Goal: Information Seeking & Learning: Learn about a topic

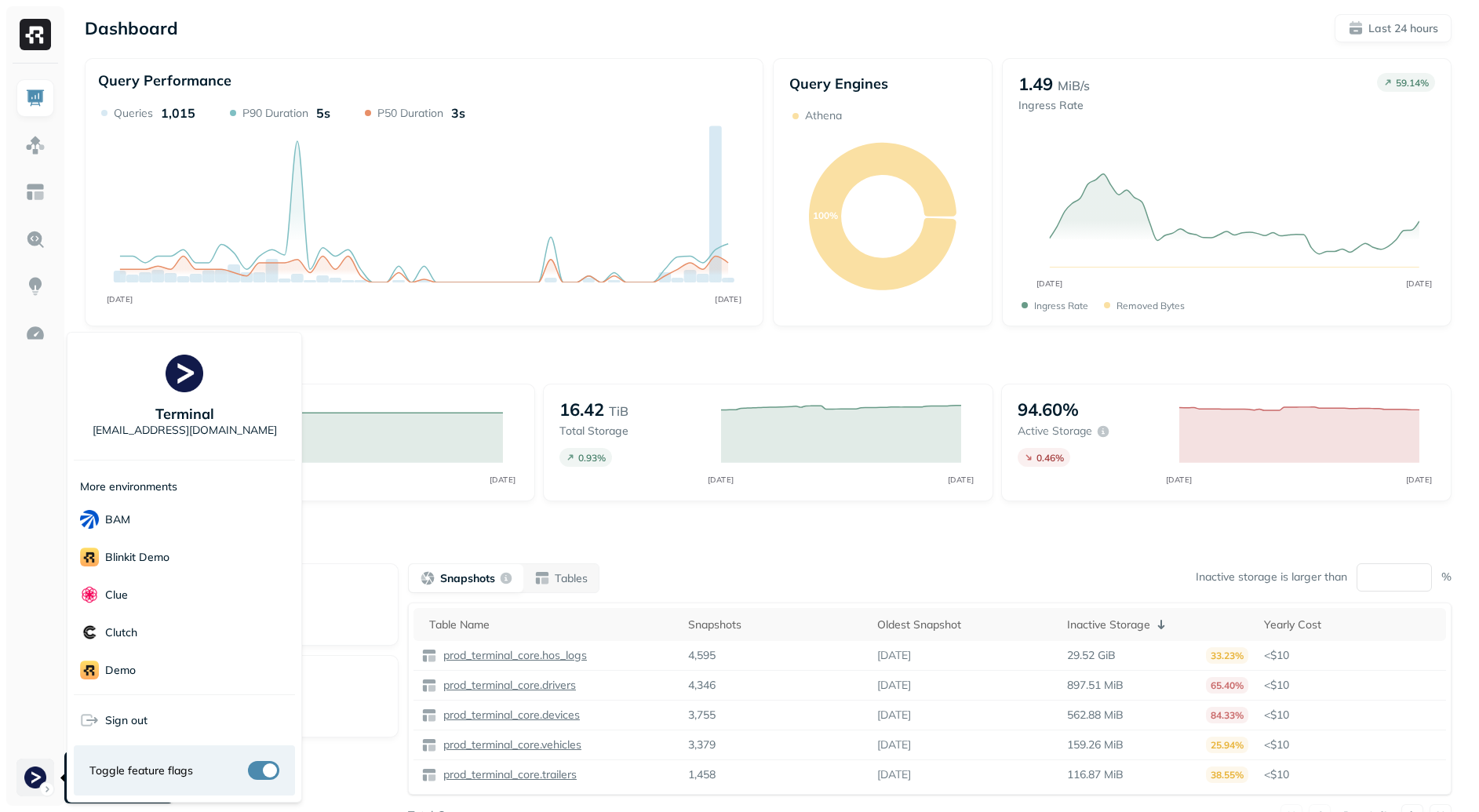
click at [43, 764] on html "Dashboard Last 24 hours Query Performance SEP [DATE] Queries 1,015 P90 Duration…" at bounding box center [740, 436] width 1479 height 873
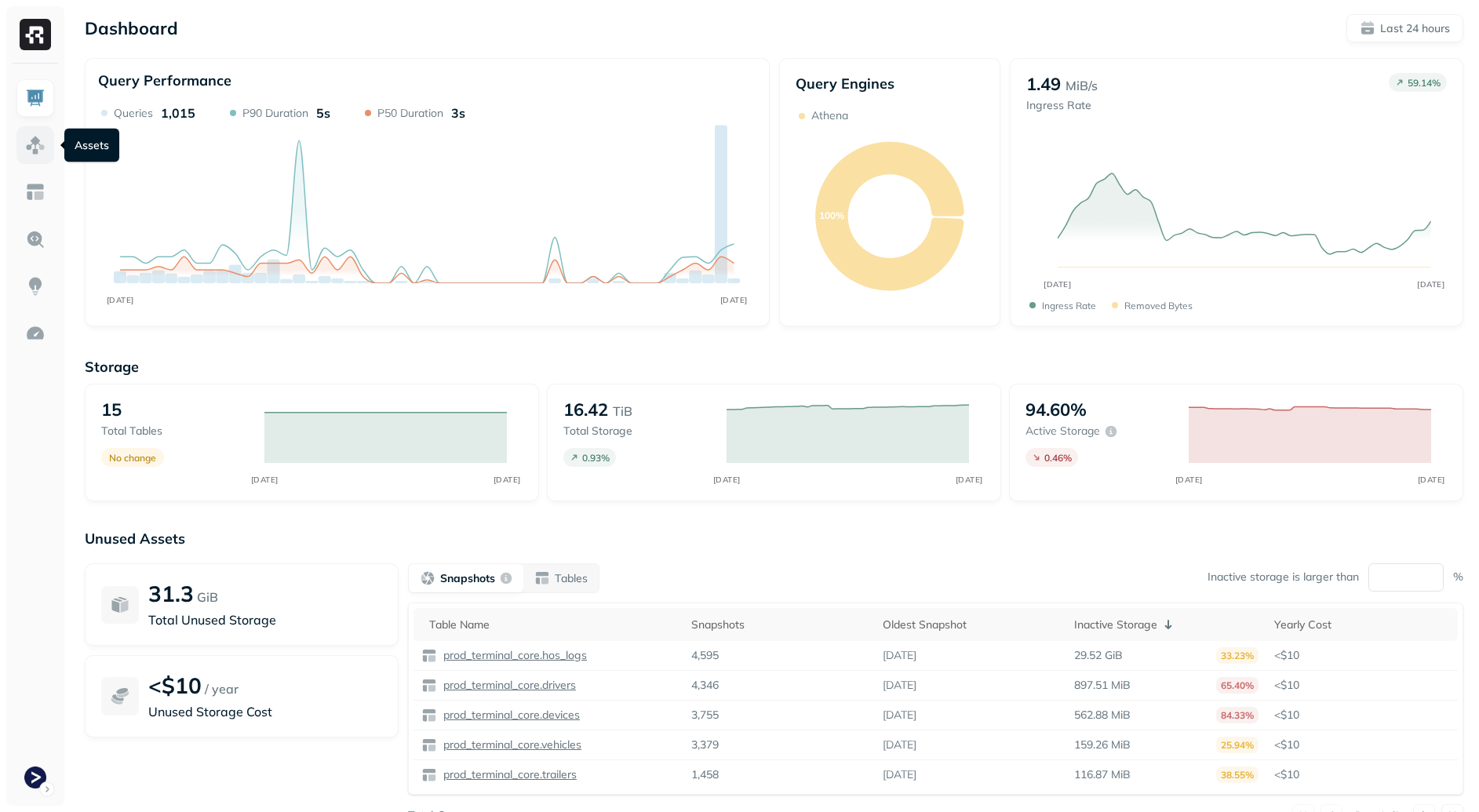
click at [39, 144] on img at bounding box center [36, 145] width 21 height 21
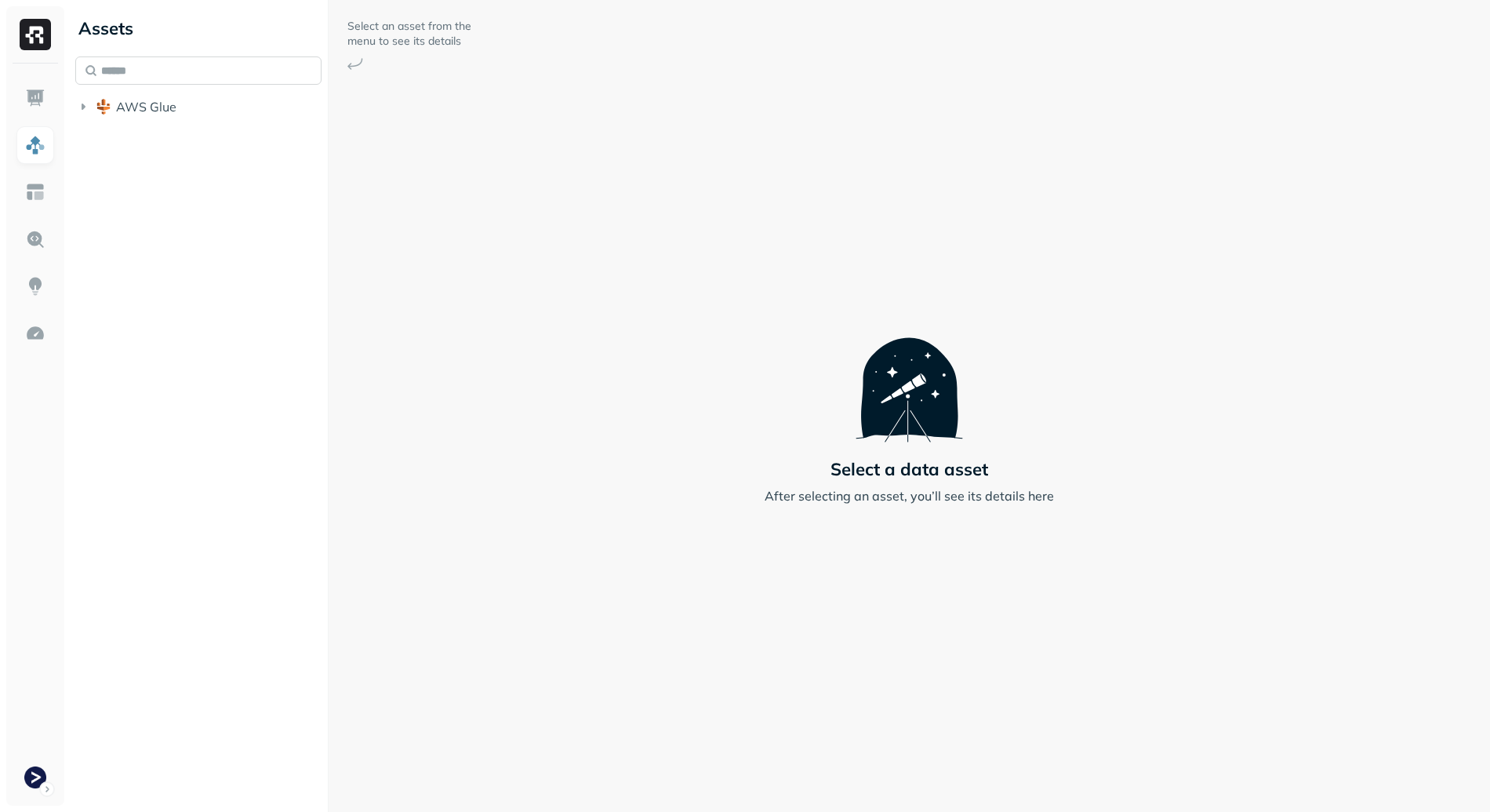
click at [94, 58] on input "text" at bounding box center [198, 71] width 247 height 29
click at [163, 106] on span "AWS Glue" at bounding box center [146, 107] width 60 height 16
click at [190, 144] on button "prod_terminal_core" at bounding box center [207, 136] width 232 height 25
click at [215, 173] on button "Tables ( 13 )" at bounding box center [215, 167] width 216 height 25
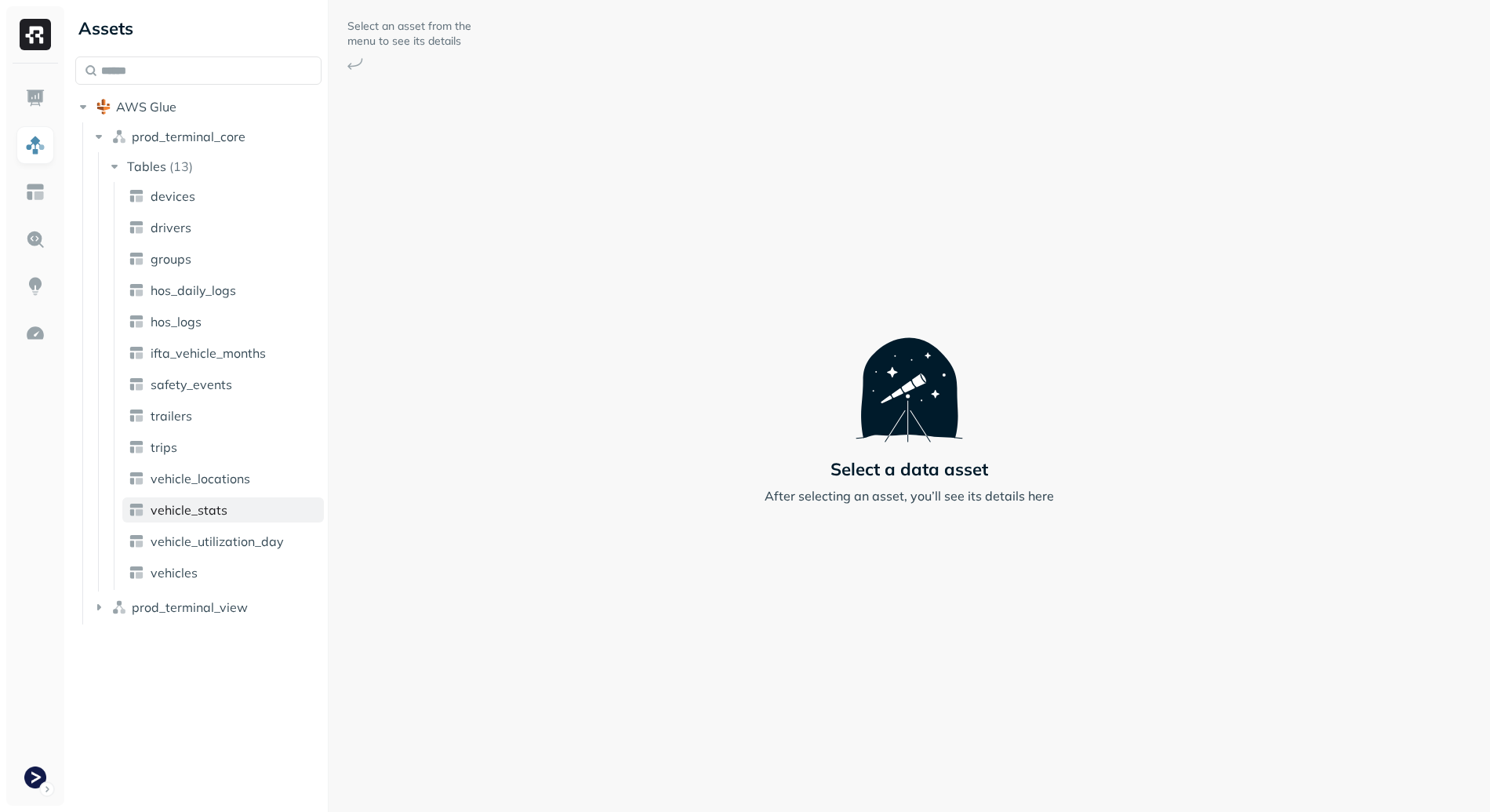
click at [239, 508] on link "vehicle_stats" at bounding box center [223, 510] width 201 height 25
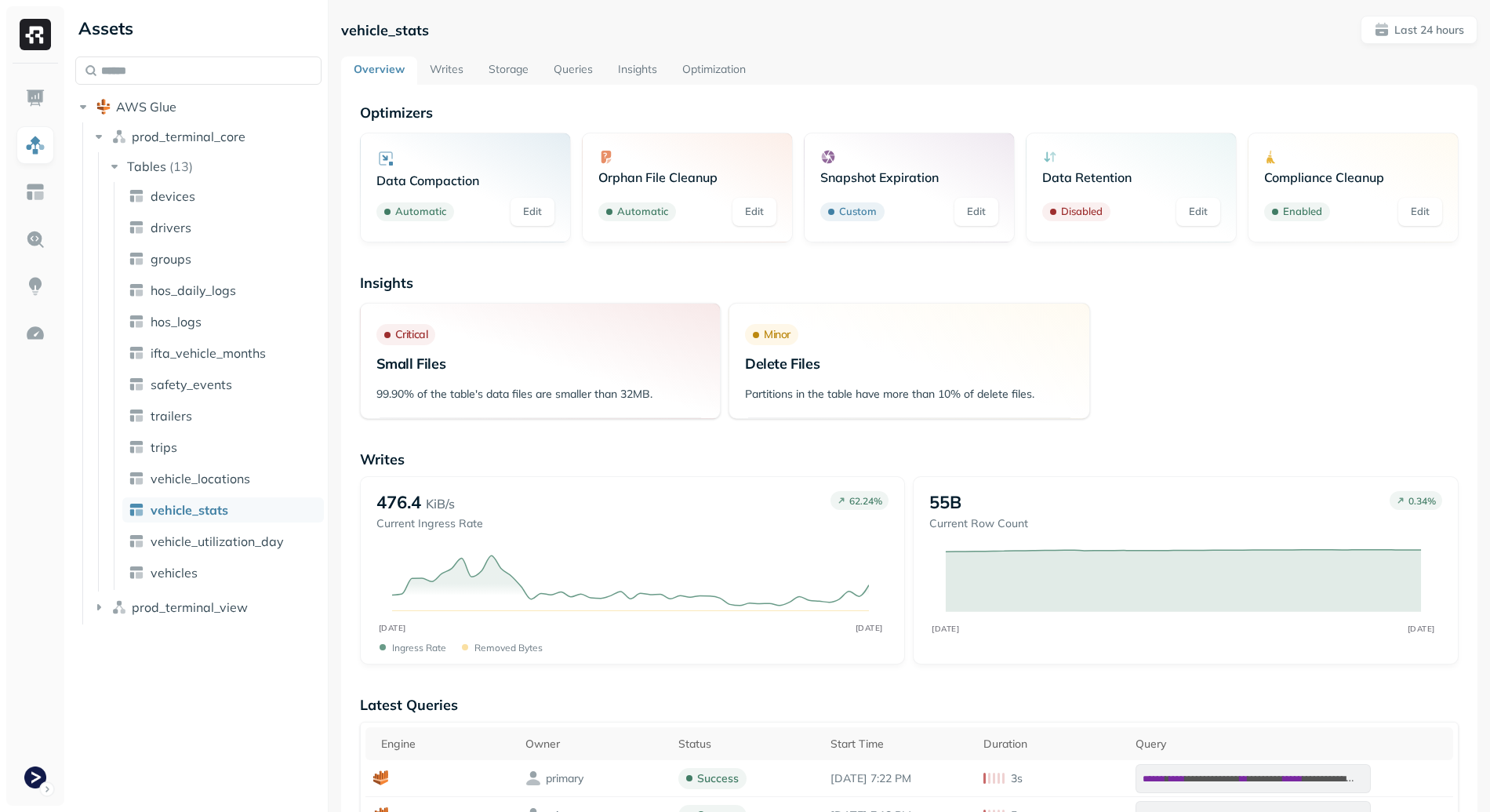
scroll to position [20, 0]
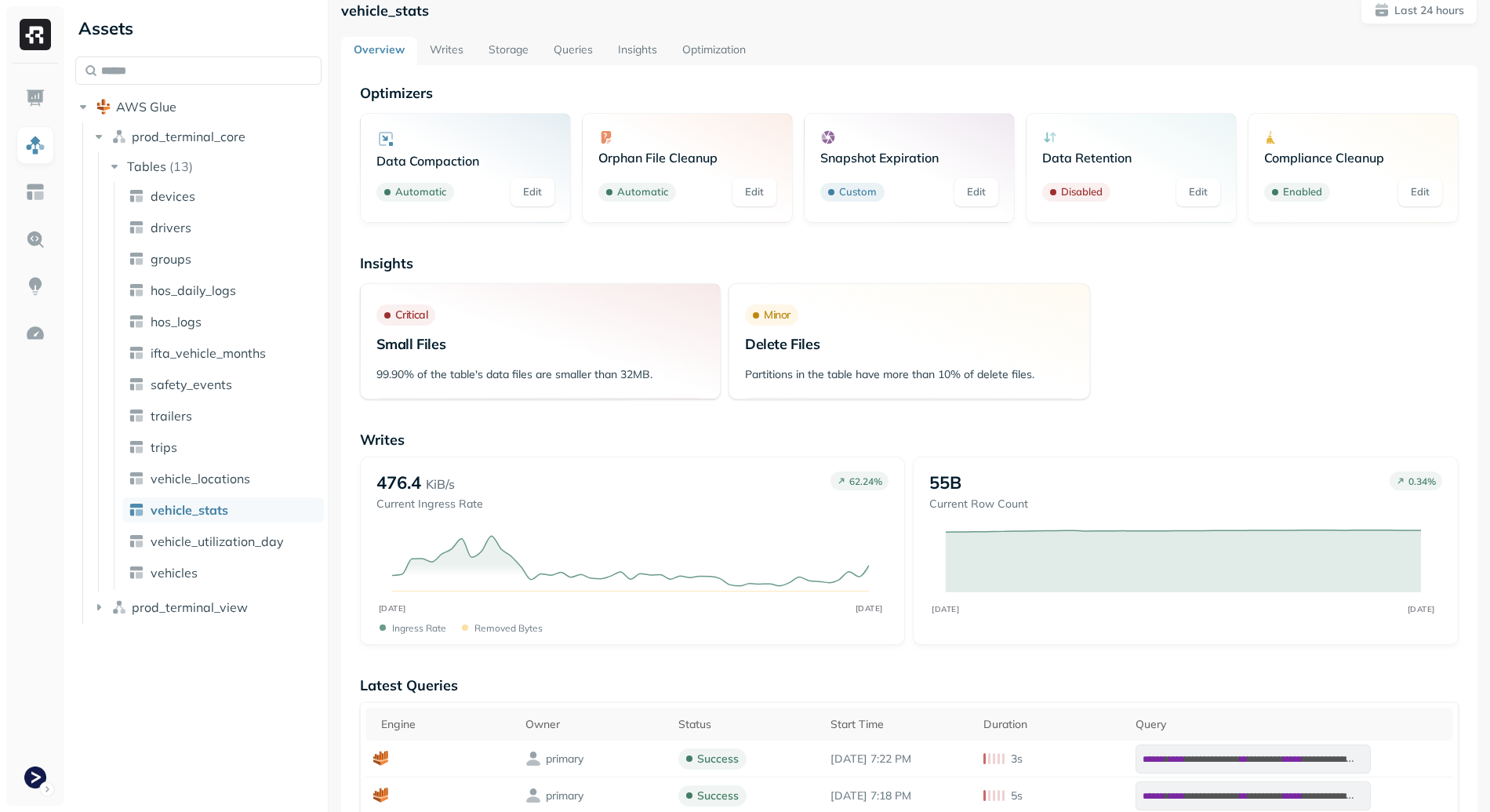
click at [691, 51] on link "Optimization" at bounding box center [714, 51] width 89 height 29
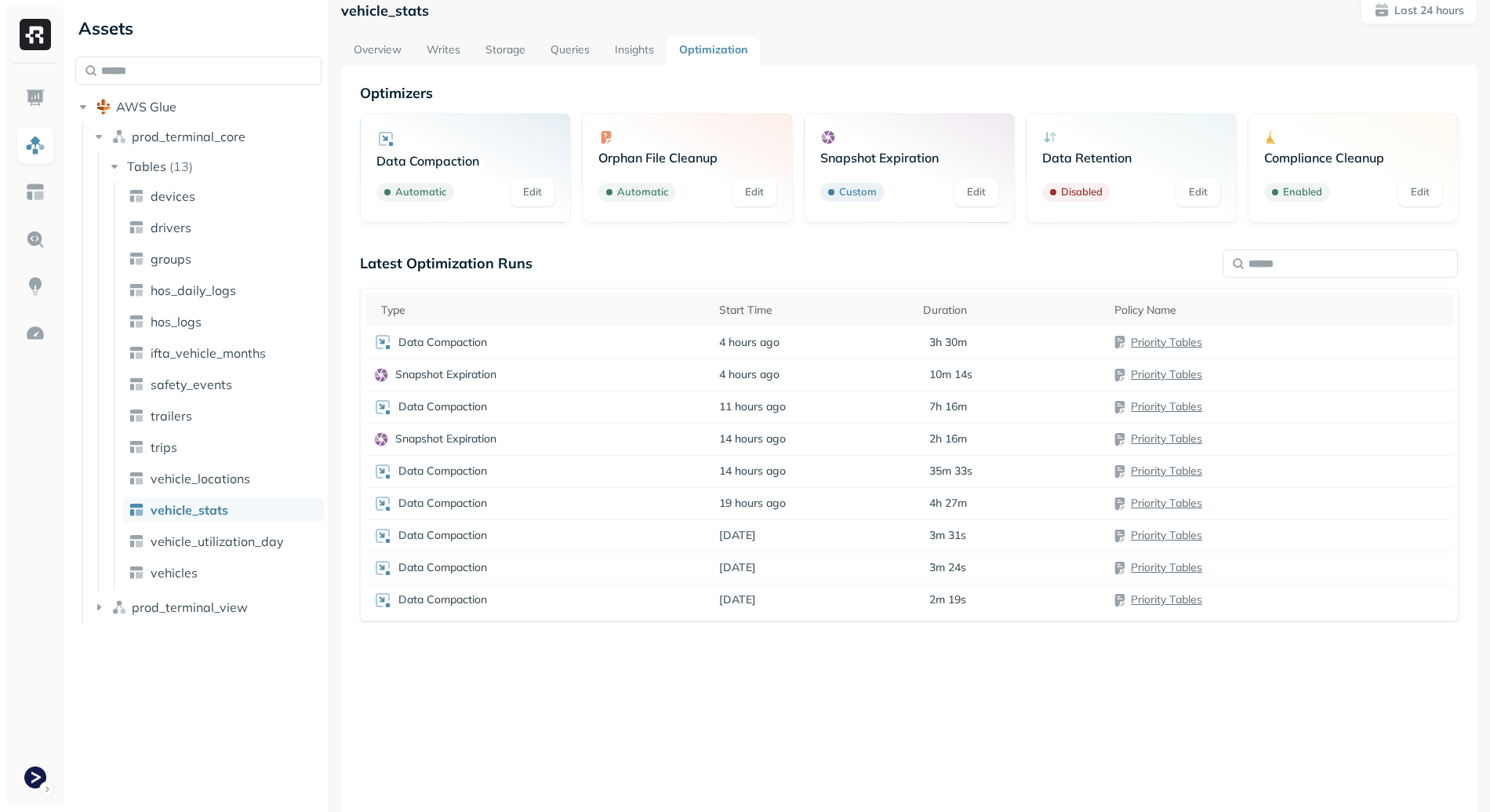
scroll to position [85, 0]
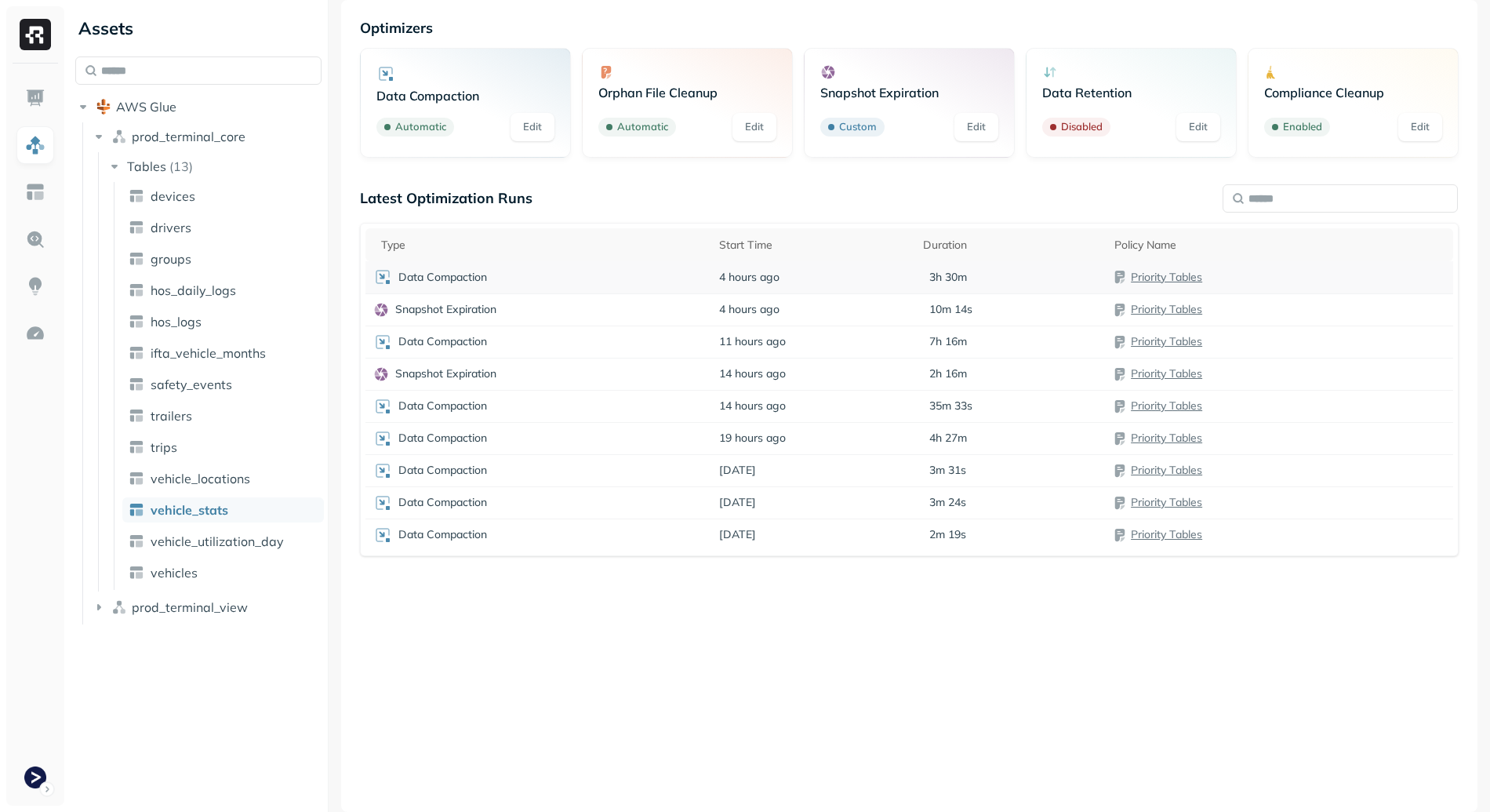
click at [657, 270] on div "Data Compaction" at bounding box center [538, 277] width 331 height 19
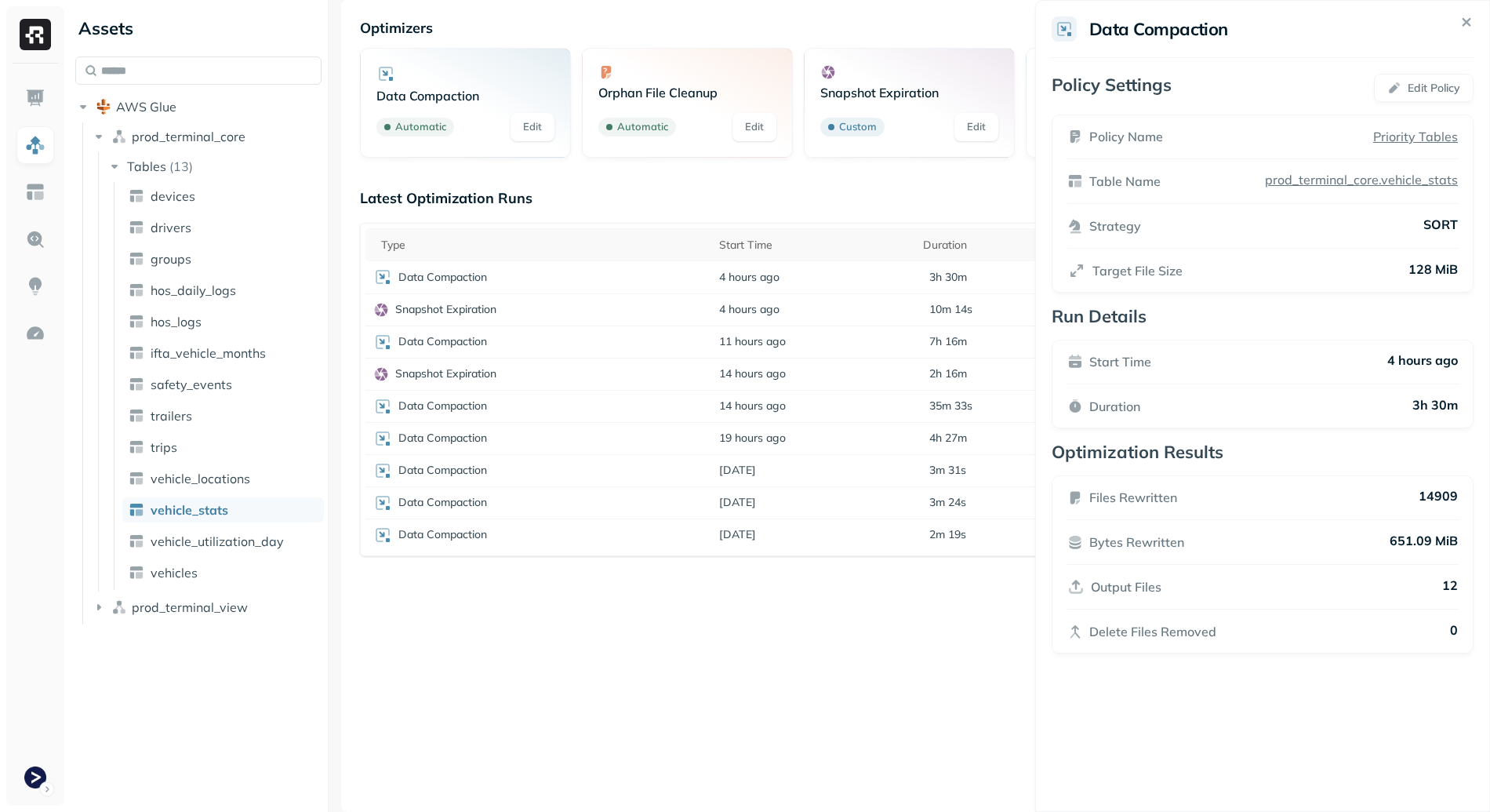
click at [1434, 494] on p "14909" at bounding box center [1438, 497] width 39 height 19
click at [1309, 598] on div "Files Rewritten 14909 Bytes Rewritten 651.09 MiB Output Files 12 Delete Files R…" at bounding box center [1262, 564] width 422 height 178
click at [991, 544] on html "Assets AWS Glue prod_terminal_core Tables ( 13 ) devices drivers groups hos_dai…" at bounding box center [745, 406] width 1490 height 812
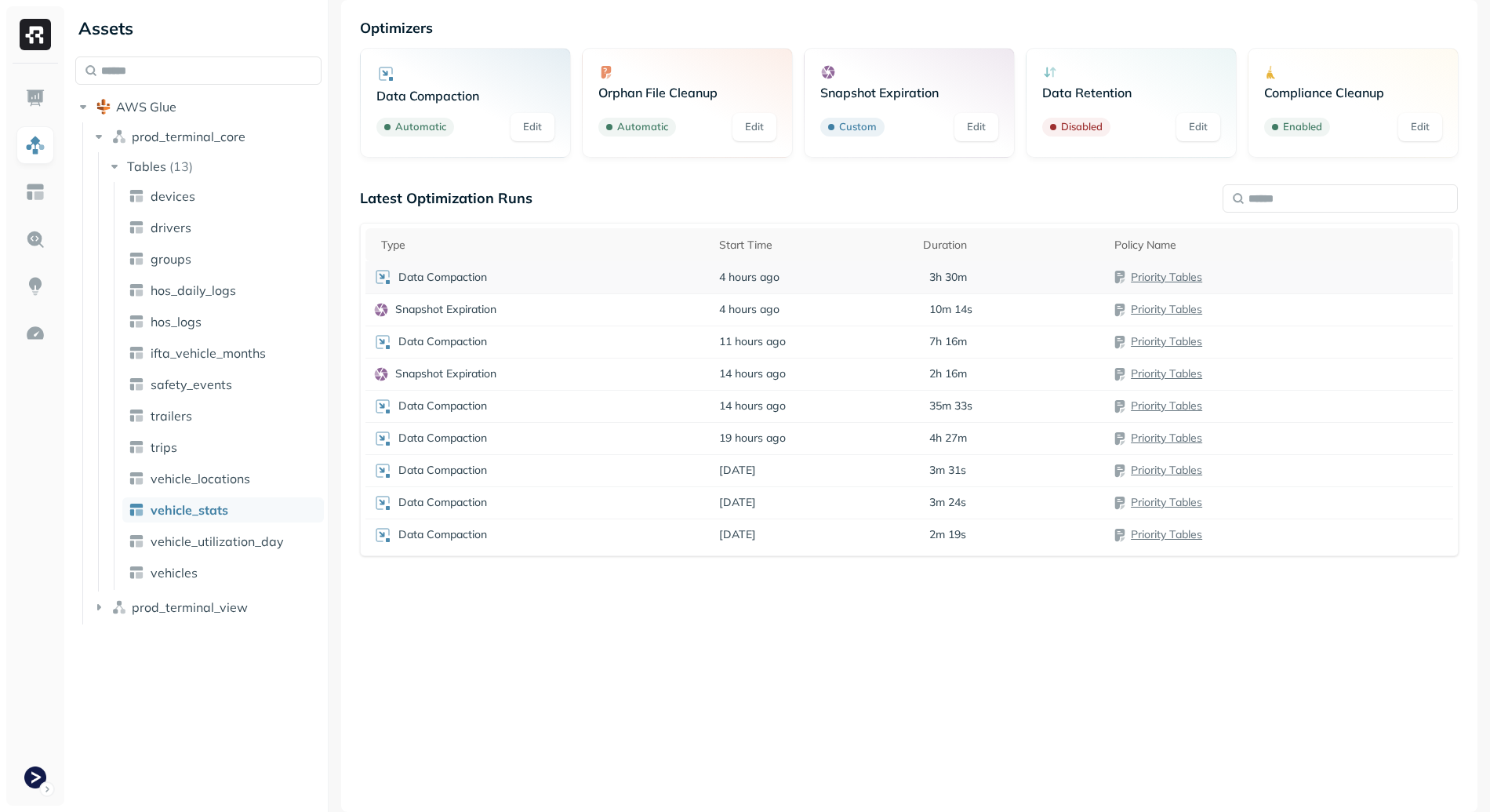
click at [967, 263] on td "3h 30m" at bounding box center [1010, 277] width 191 height 33
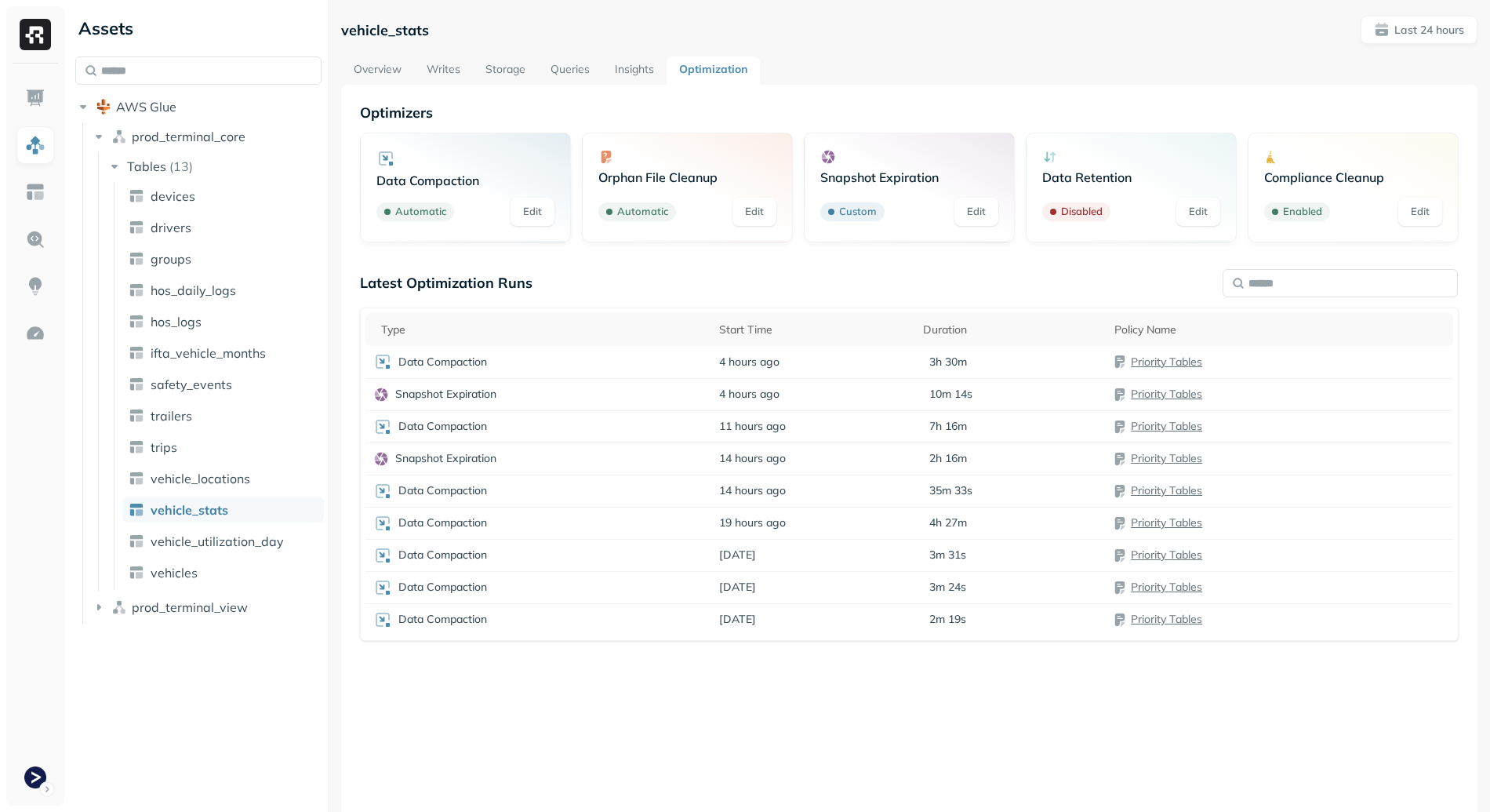
click at [372, 72] on link "Overview" at bounding box center [377, 71] width 73 height 29
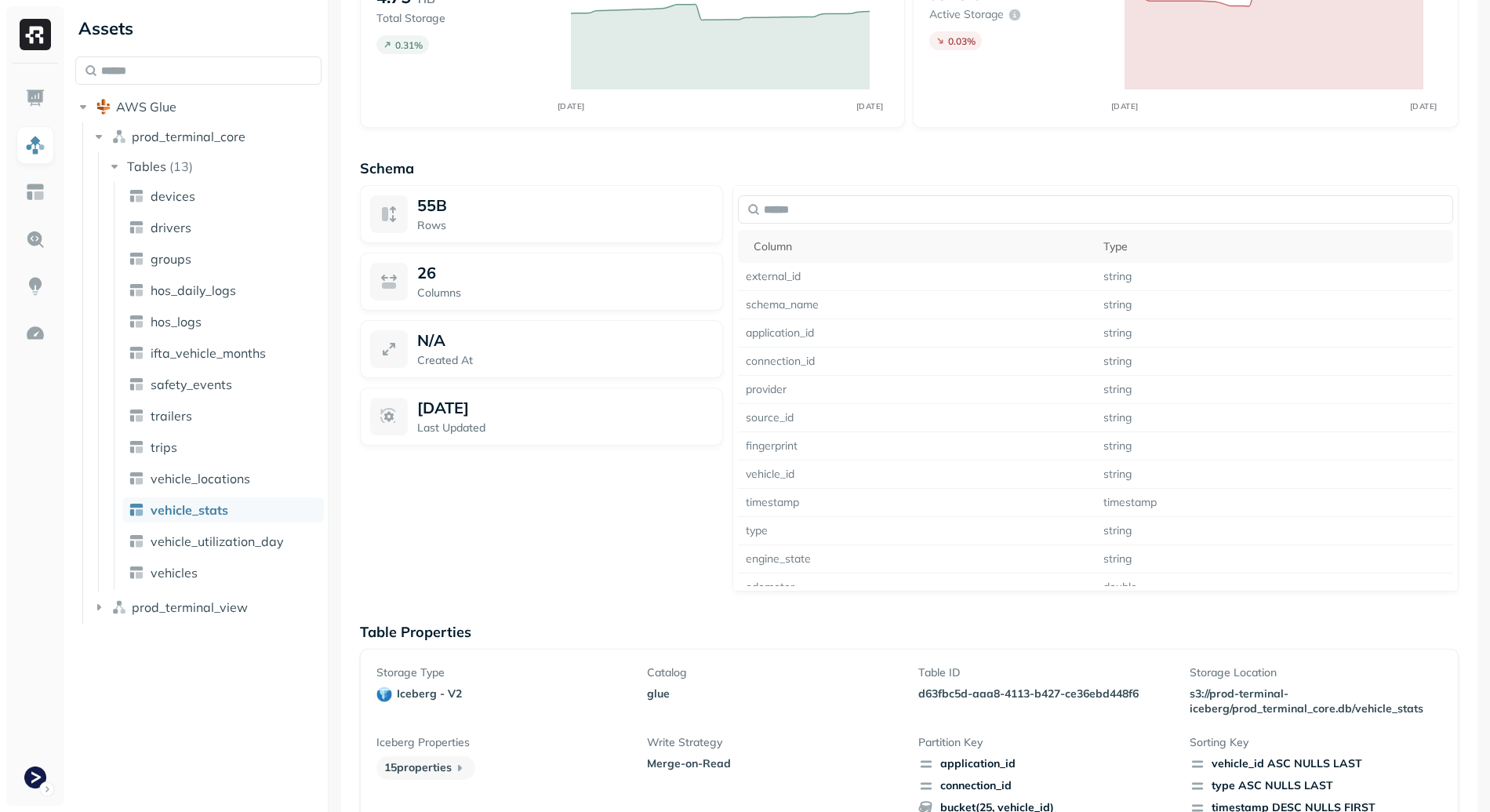
scroll to position [1155, 0]
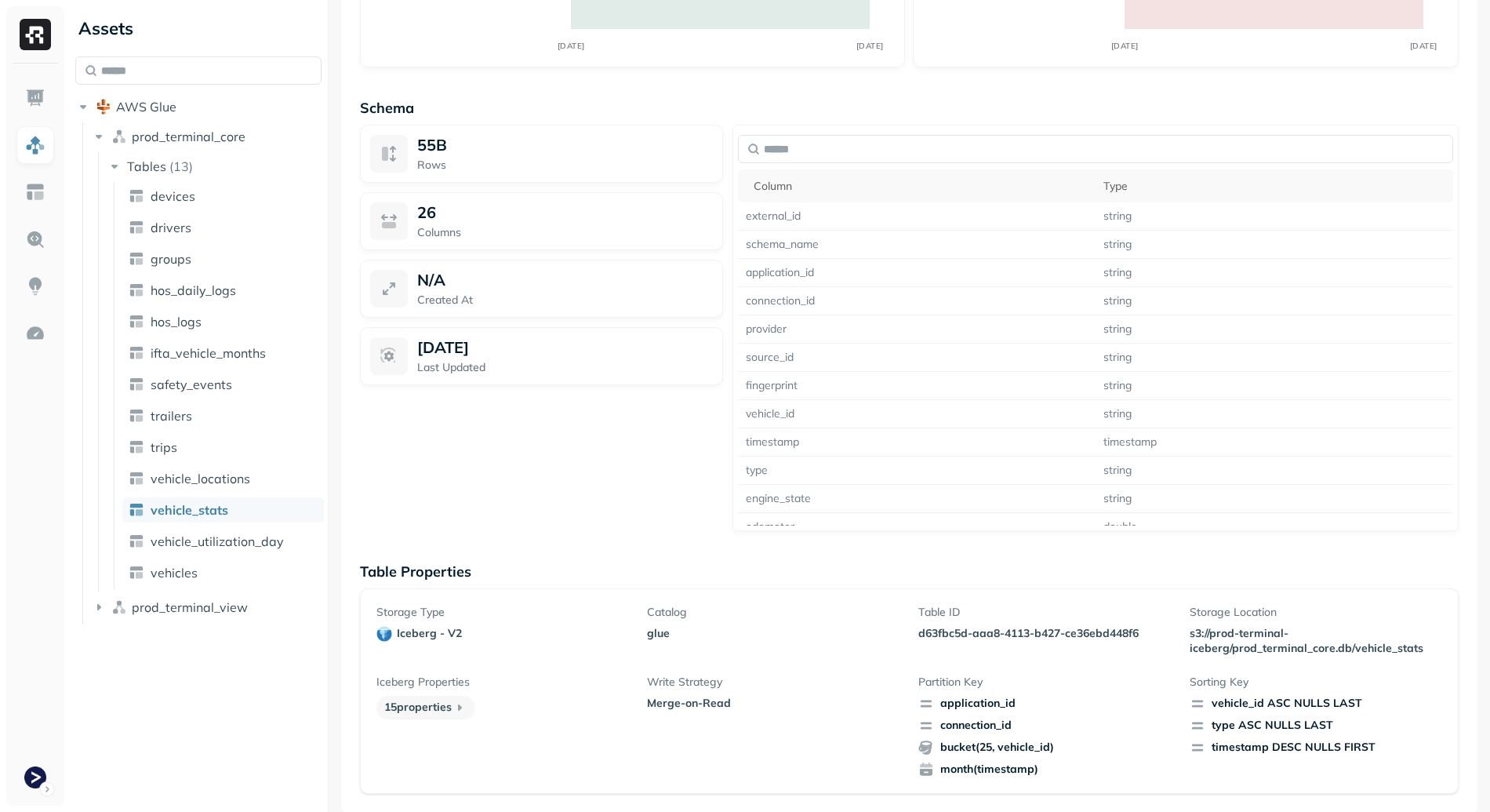
click at [954, 638] on p "d63fbc5d-aaa8-4113-b427-ce36ebd448f6" at bounding box center [1044, 633] width 252 height 15
drag, startPoint x: 954, startPoint y: 638, endPoint x: 1101, endPoint y: 640, distance: 147.0
click at [1101, 640] on div "Table ID d63fbc5d-aaa8-4113-b427-ce36ebd448f6" at bounding box center [1044, 630] width 252 height 51
copy p "d63fbc5d-aaa8-4113-b427-ce36ebd448f6"
click at [1026, 675] on p "Partition Key" at bounding box center [1044, 682] width 252 height 15
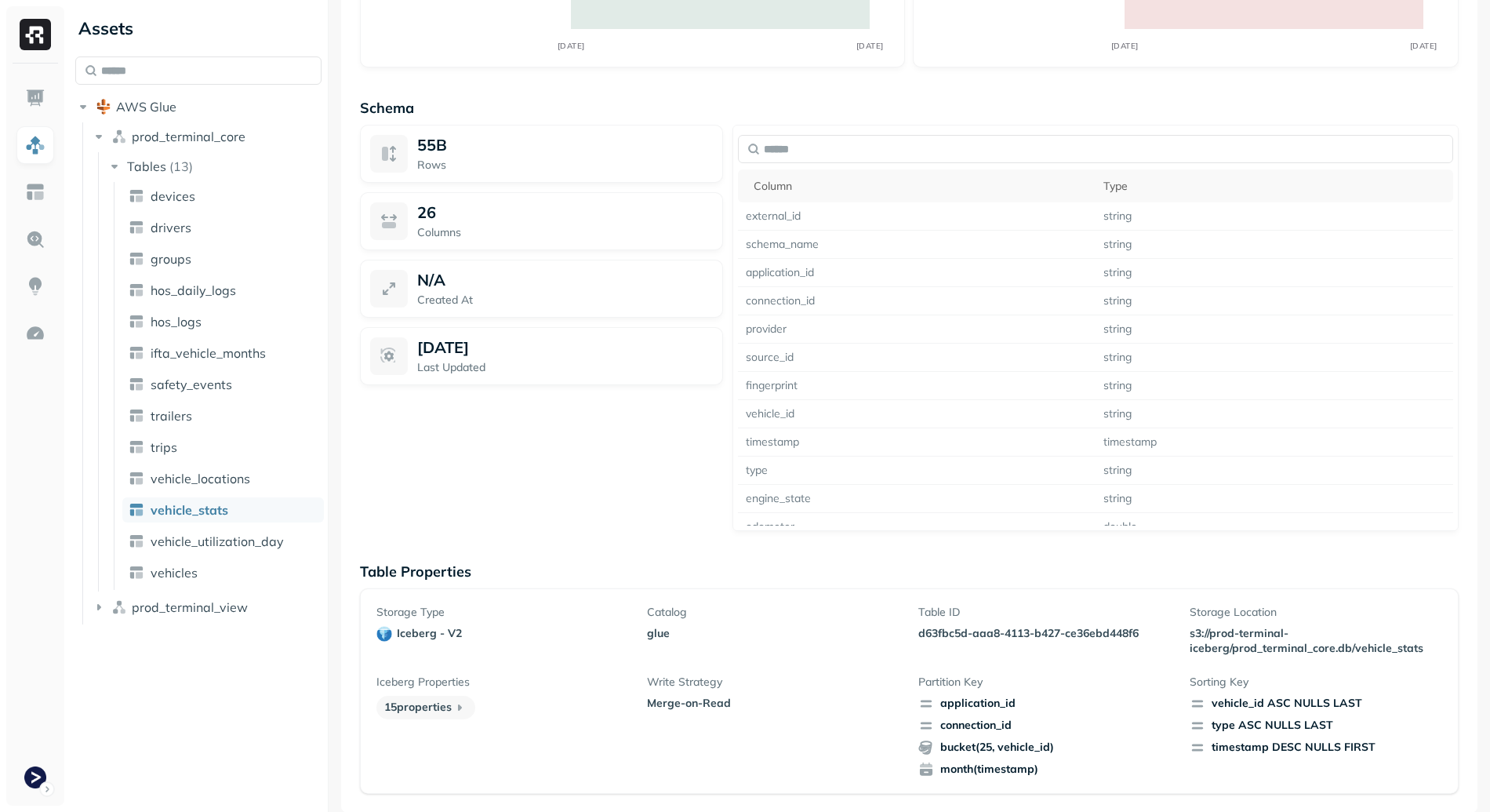
click at [946, 627] on p "d63fbc5d-aaa8-4113-b427-ce36ebd448f6" at bounding box center [1044, 633] width 252 height 15
drag, startPoint x: 946, startPoint y: 627, endPoint x: 1092, endPoint y: 630, distance: 146.0
click at [1092, 630] on p "d63fbc5d-aaa8-4113-b427-ce36ebd448f6" at bounding box center [1044, 633] width 252 height 15
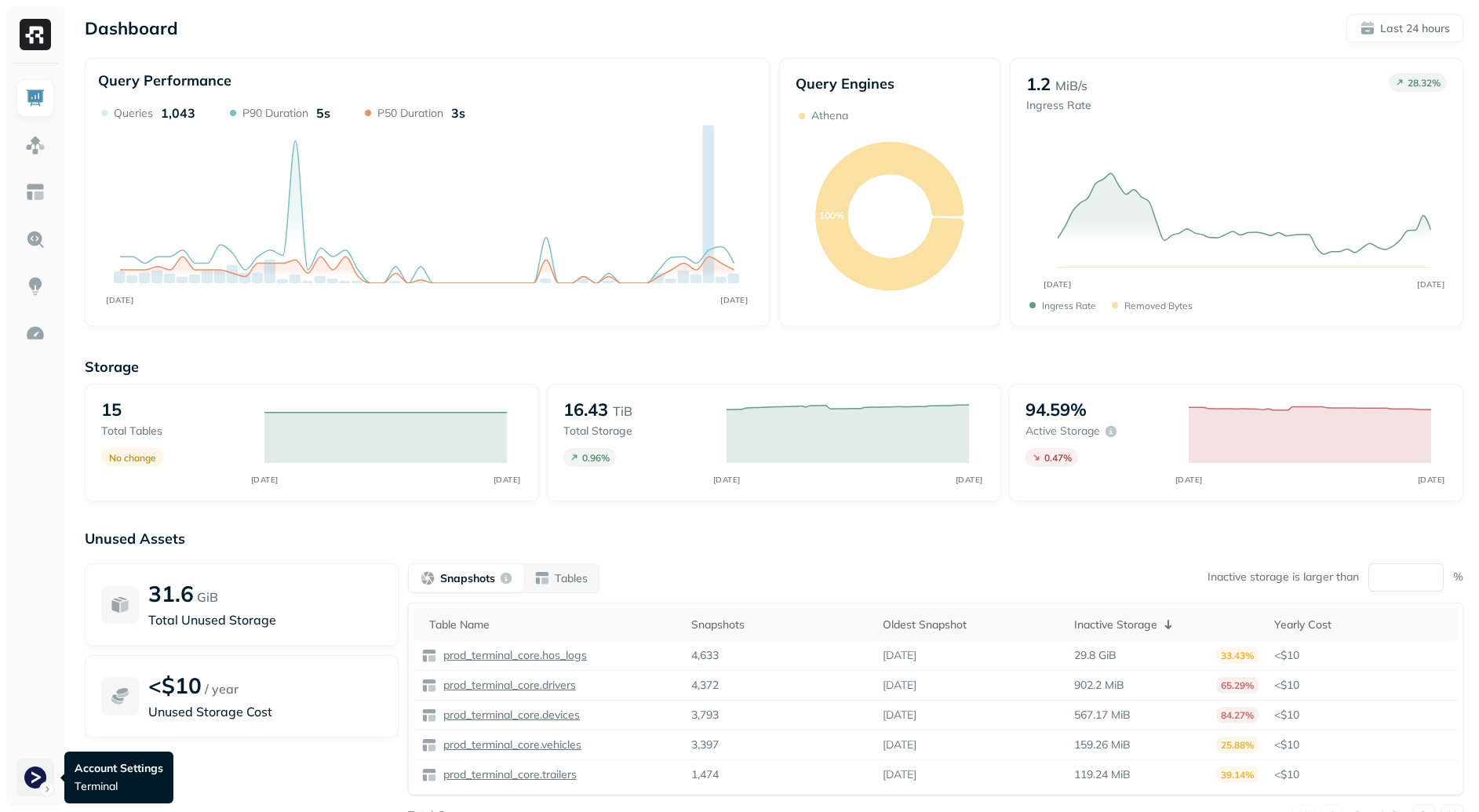
click at [33, 776] on html "Dashboard Last 24 hours Query Performance SEP 17 SEP 18 Queries 1,043 P90 Durat…" at bounding box center [740, 436] width 1479 height 873
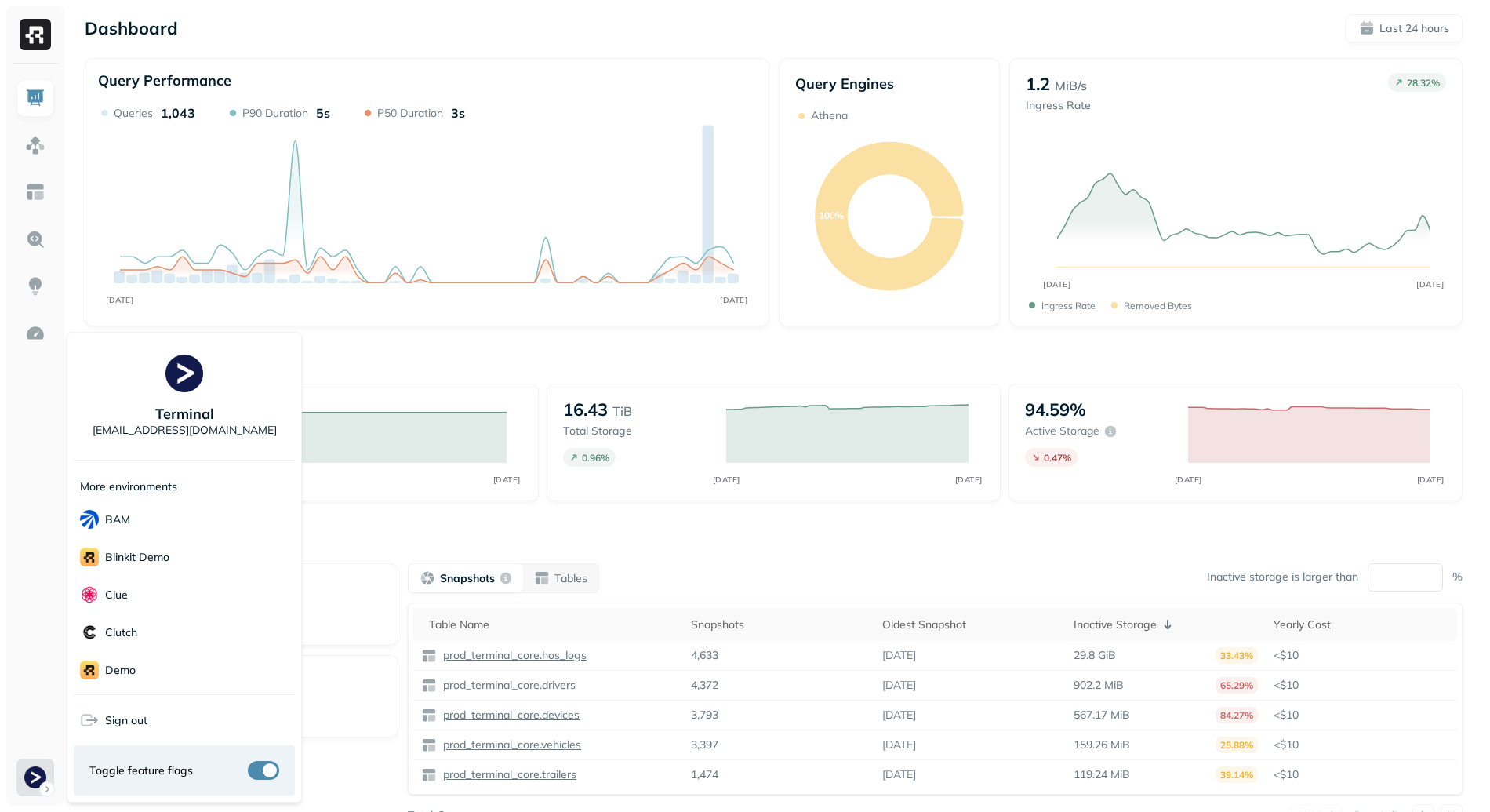
scroll to position [302, 0]
click at [150, 664] on div "Voodoo" at bounding box center [184, 669] width 221 height 37
click at [151, 624] on div "Unity" at bounding box center [184, 631] width 221 height 38
